Goal: Complete application form: Complete application form

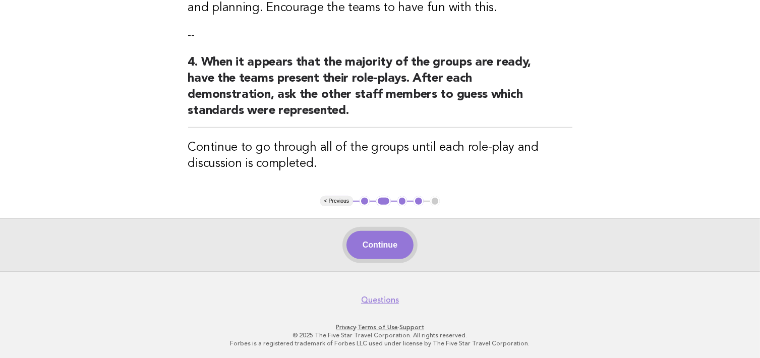
drag, startPoint x: 0, startPoint y: 0, endPoint x: 384, endPoint y: 243, distance: 454.5
click at [384, 243] on button "Continue" at bounding box center [379, 245] width 67 height 28
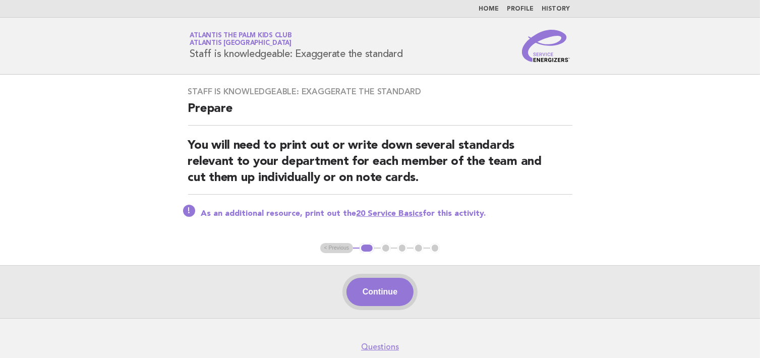
click at [383, 291] on button "Continue" at bounding box center [379, 292] width 67 height 28
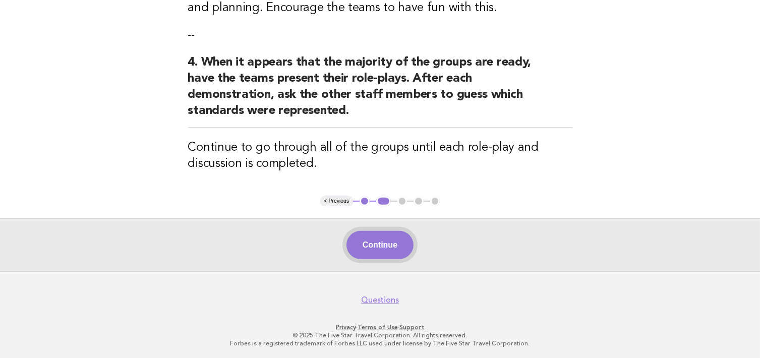
click at [373, 245] on button "Continue" at bounding box center [379, 245] width 67 height 28
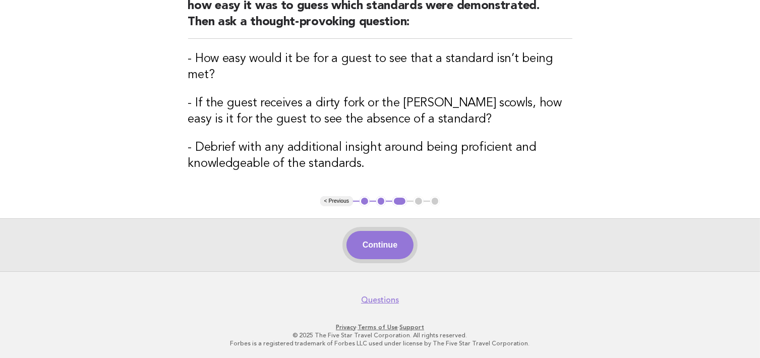
click at [360, 232] on button "Continue" at bounding box center [379, 245] width 67 height 28
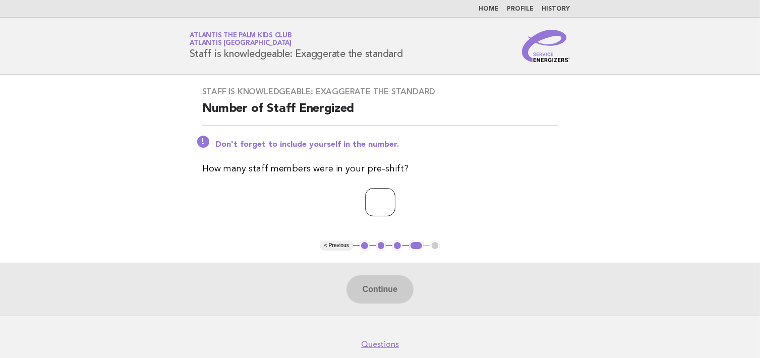
click at [383, 208] on input "number" at bounding box center [380, 202] width 30 height 28
type input "*"
click at [377, 292] on button "Continue" at bounding box center [379, 289] width 67 height 28
